Goal: Task Accomplishment & Management: Manage account settings

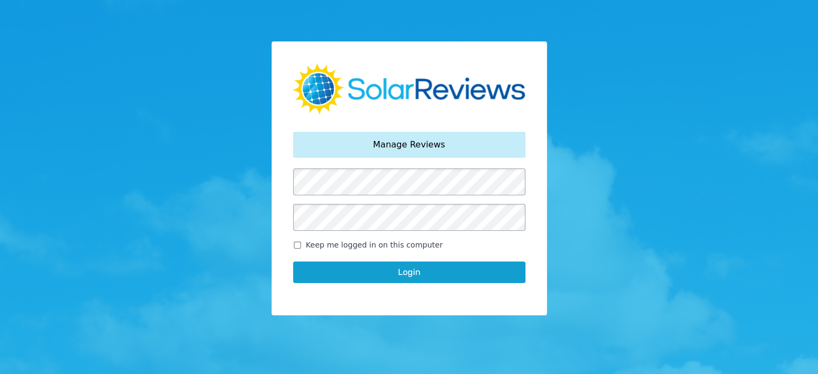
click at [295, 248] on input "Keep me logged in on this computer" at bounding box center [297, 244] width 9 height 7
checkbox input "true"
click at [387, 275] on button "Login" at bounding box center [409, 272] width 232 height 22
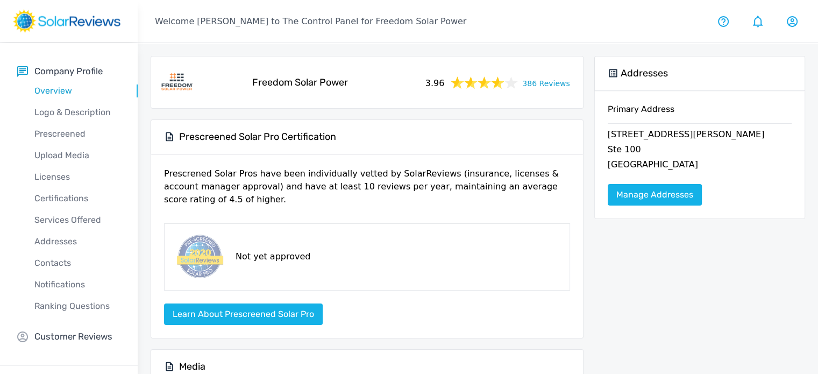
click at [557, 83] on link "386 Reviews" at bounding box center [545, 82] width 47 height 13
